Goal: Contribute content: Contribute content

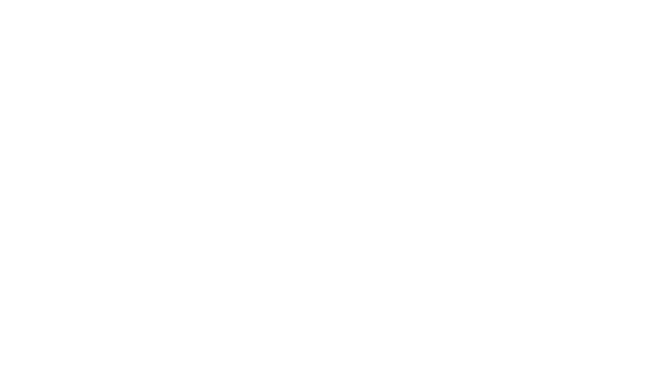
type input "Design"
type input "product designer"
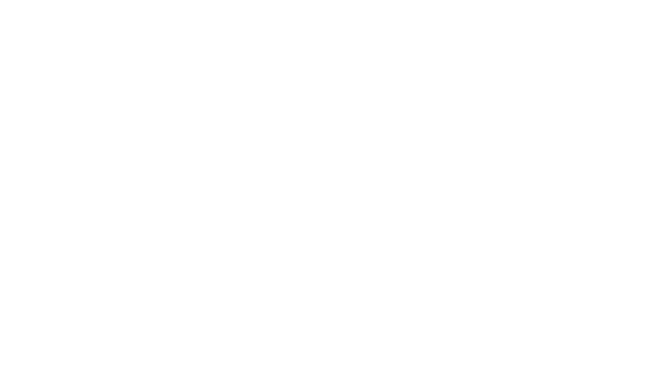
type input "Datagalaxy"
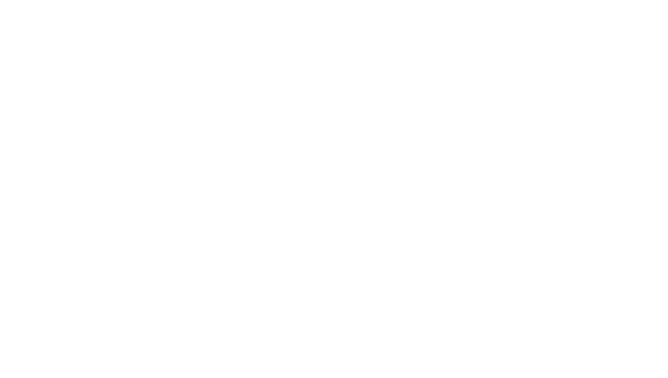
type input "Design system"
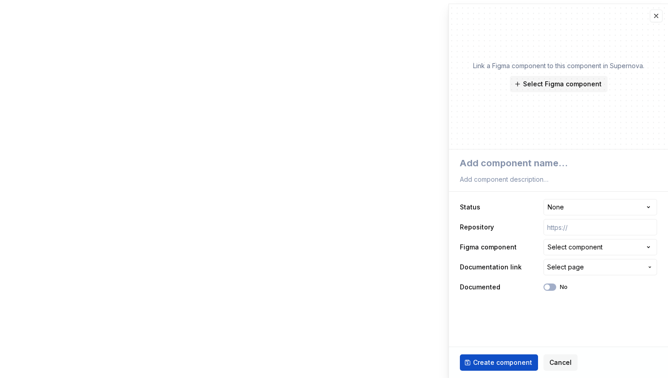
type textarea "*"
click at [656, 13] on button "button" at bounding box center [656, 16] width 13 height 13
